Goal: Task Accomplishment & Management: Use online tool/utility

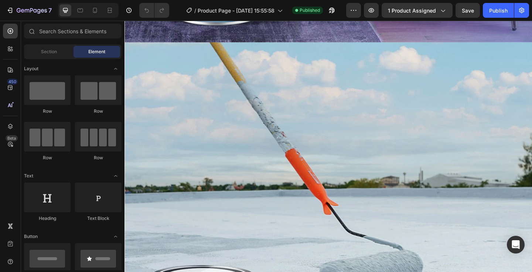
scroll to position [1202, 0]
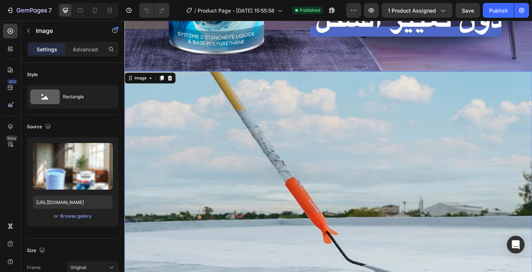
scroll to position [1162, 0]
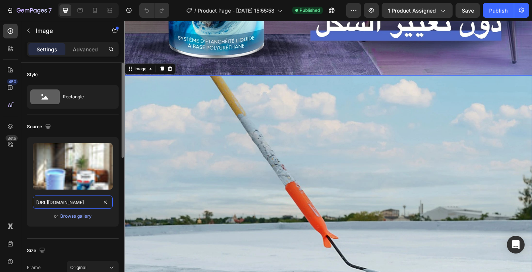
click at [71, 205] on input "[URL][DOMAIN_NAME]" at bounding box center [73, 202] width 80 height 13
paste input "2_new14.webp?v=1756243583"
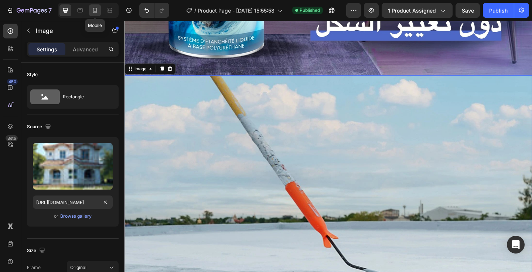
click at [94, 11] on icon at bounding box center [94, 10] width 7 height 7
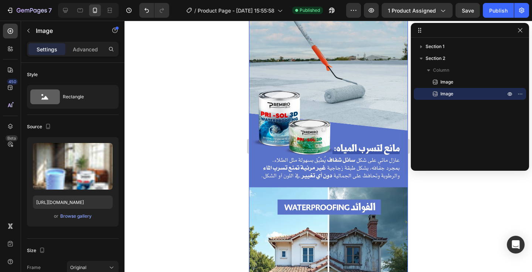
scroll to position [929, 0]
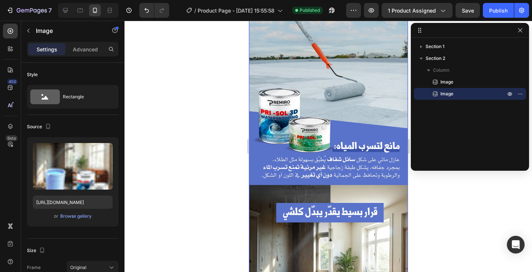
click at [454, 95] on p "Image" at bounding box center [465, 93] width 67 height 7
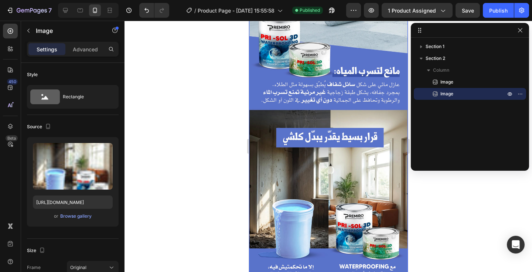
scroll to position [1006, 0]
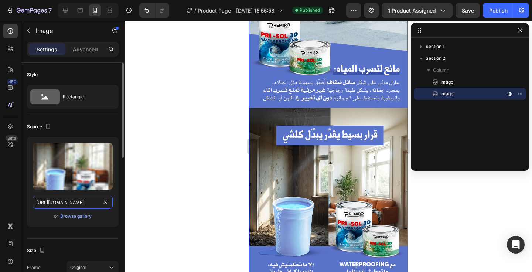
click at [76, 200] on input "[URL][DOMAIN_NAME]" at bounding box center [73, 202] width 80 height 13
paste input "2_new14.webp?v=1756243583"
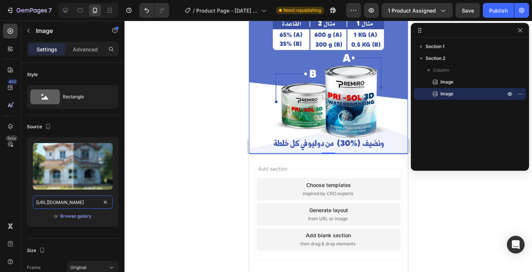
scroll to position [1325, 0]
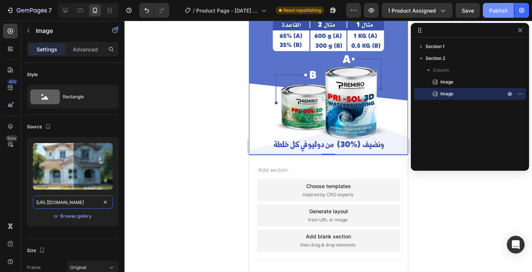
type input "[URL][DOMAIN_NAME]"
click at [501, 10] on div "Publish" at bounding box center [499, 11] width 18 height 8
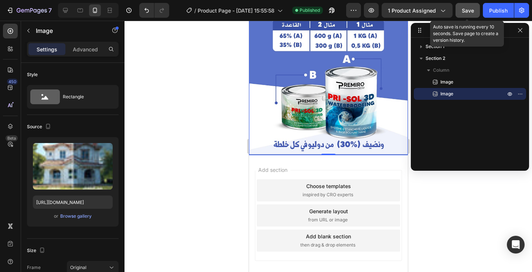
click at [473, 10] on span "Save" at bounding box center [468, 10] width 12 height 6
